Goal: Information Seeking & Learning: Learn about a topic

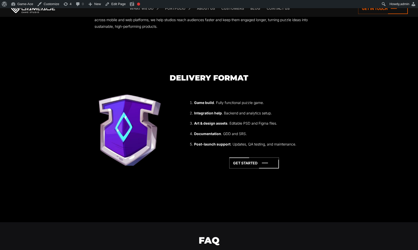
scroll to position [1237, 0]
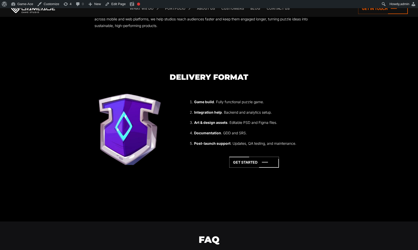
click at [317, 163] on div "Game build . Fully functional puzzle game. Integration help . Backend and analy…" at bounding box center [255, 133] width 136 height 69
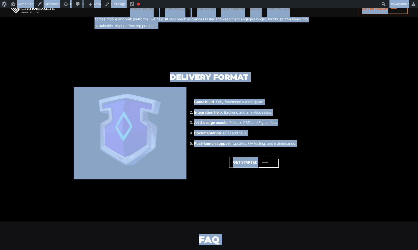
copy body "Puzzle Game Development Puzzle game development combines logical mechanics, str…"
click at [377, 79] on section "Delivery format Game build . Fully functional puzzle game. Integration help . B…" at bounding box center [209, 137] width 418 height 128
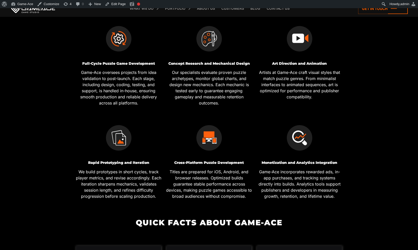
scroll to position [77, 0]
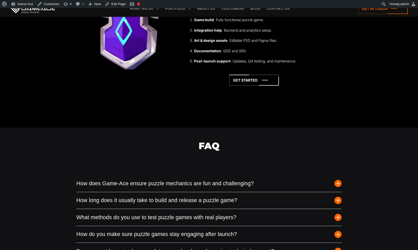
scroll to position [1194, 0]
